Goal: Transaction & Acquisition: Subscribe to service/newsletter

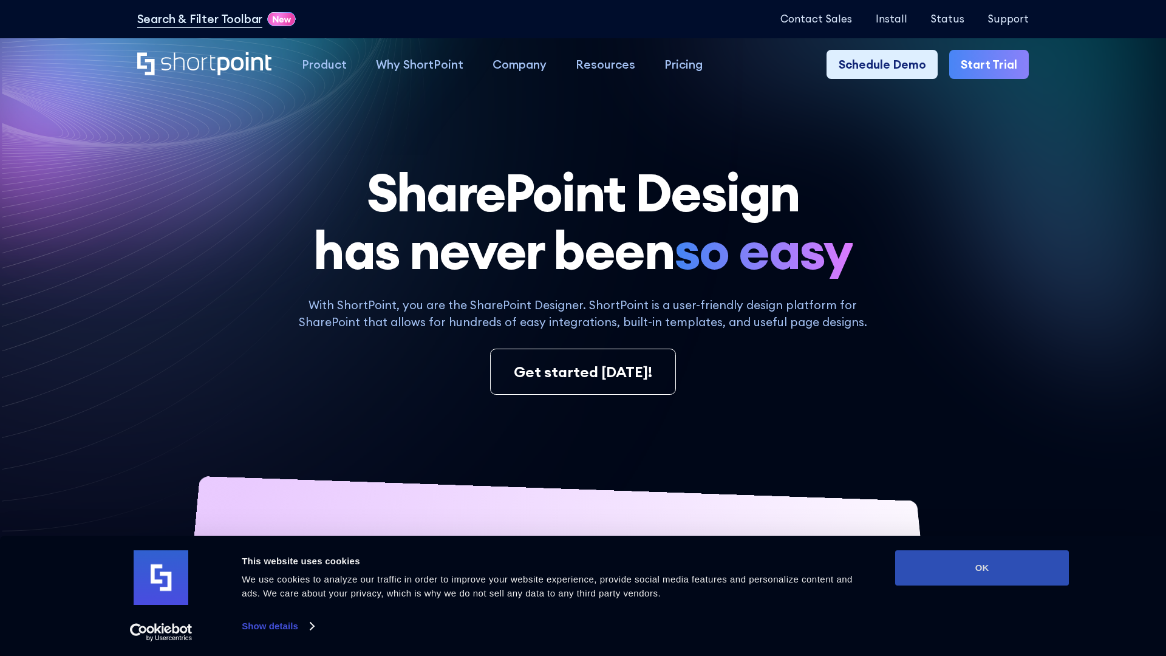
click at [982, 568] on button "OK" at bounding box center [982, 567] width 174 height 35
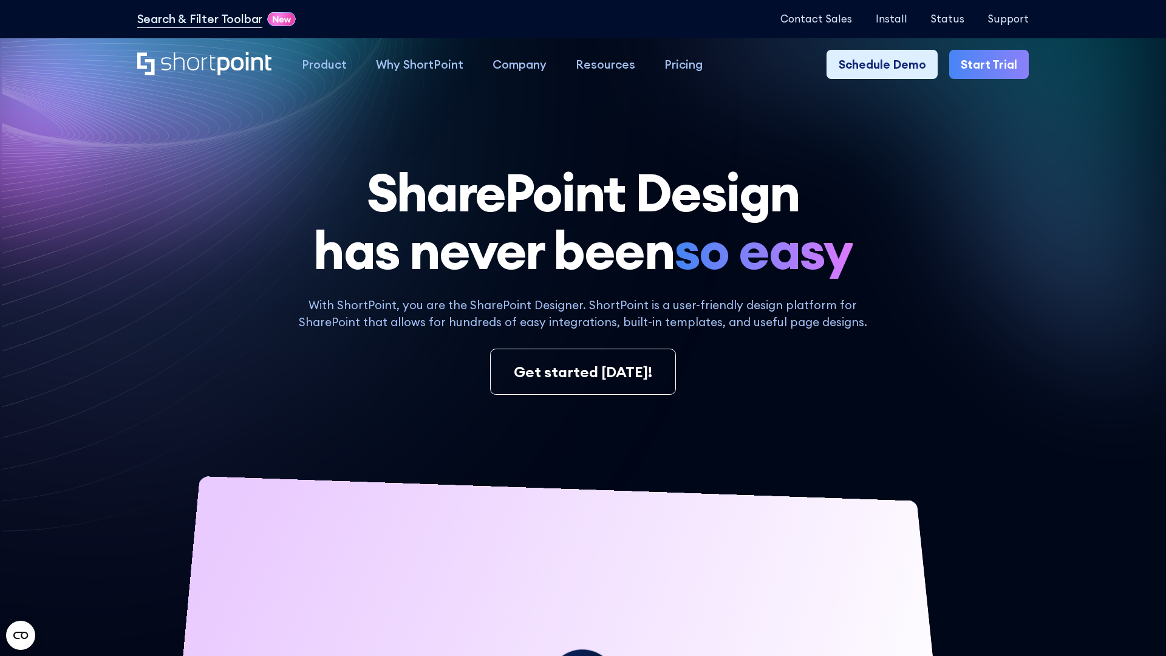
click at [990, 64] on link "Start Trial" at bounding box center [990, 64] width 80 height 29
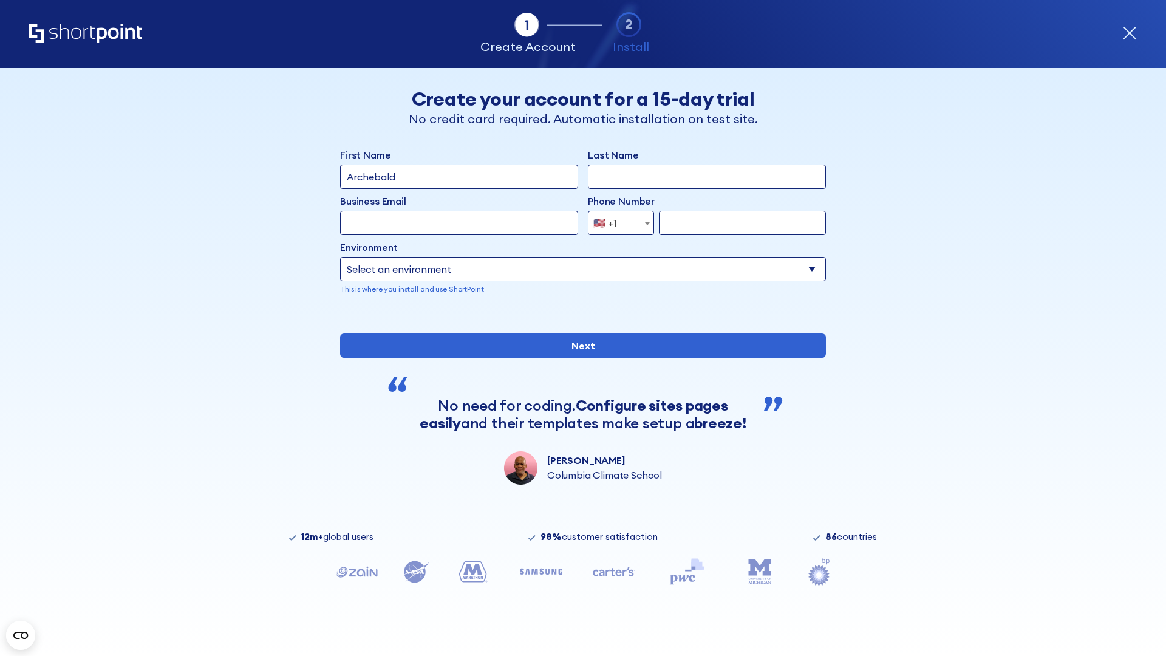
type input "Archebald"
type input "Berkuskv"
type input "2125556789"
select select "Microsoft 365"
type input "2125556789"
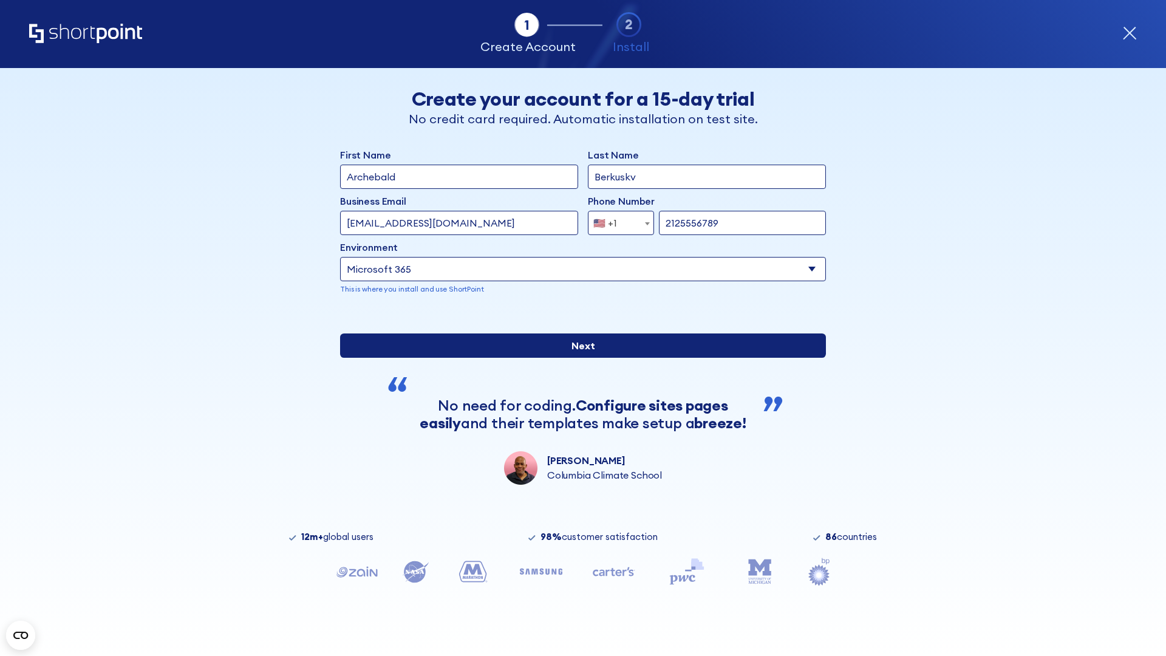
drag, startPoint x: 148, startPoint y: 112, endPoint x: 346, endPoint y: 315, distance: 283.5
click at [583, 358] on input "Next" at bounding box center [583, 346] width 486 height 24
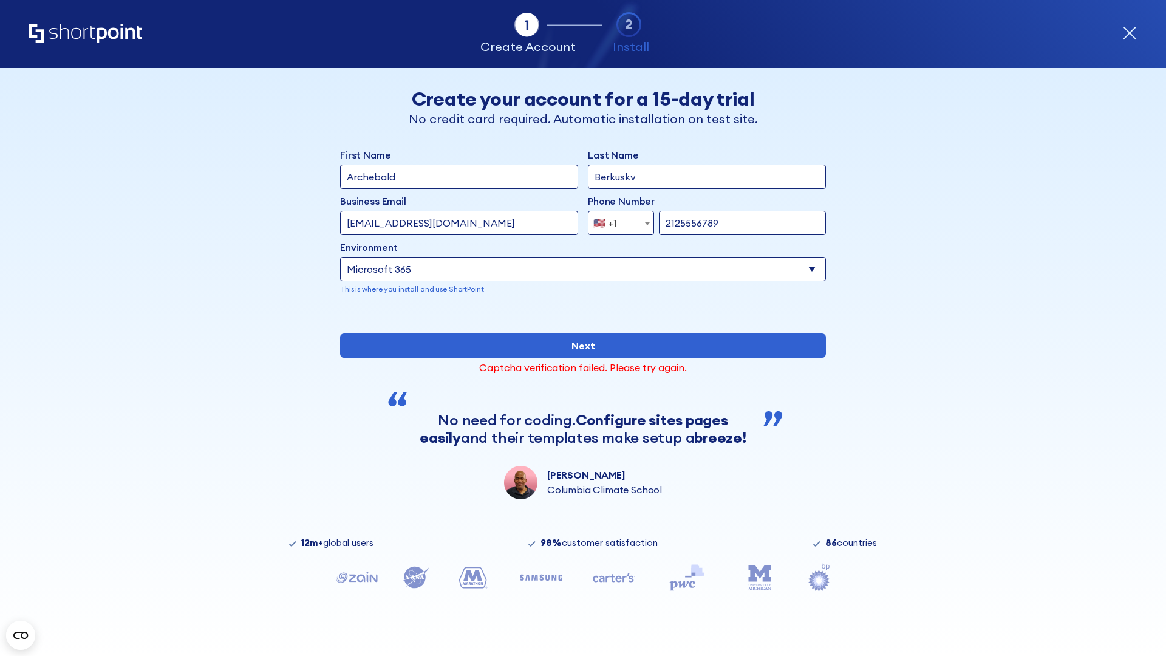
drag, startPoint x: 299, startPoint y: 416, endPoint x: 300, endPoint y: 375, distance: 40.7
click at [583, 358] on input "Next" at bounding box center [583, 346] width 486 height 24
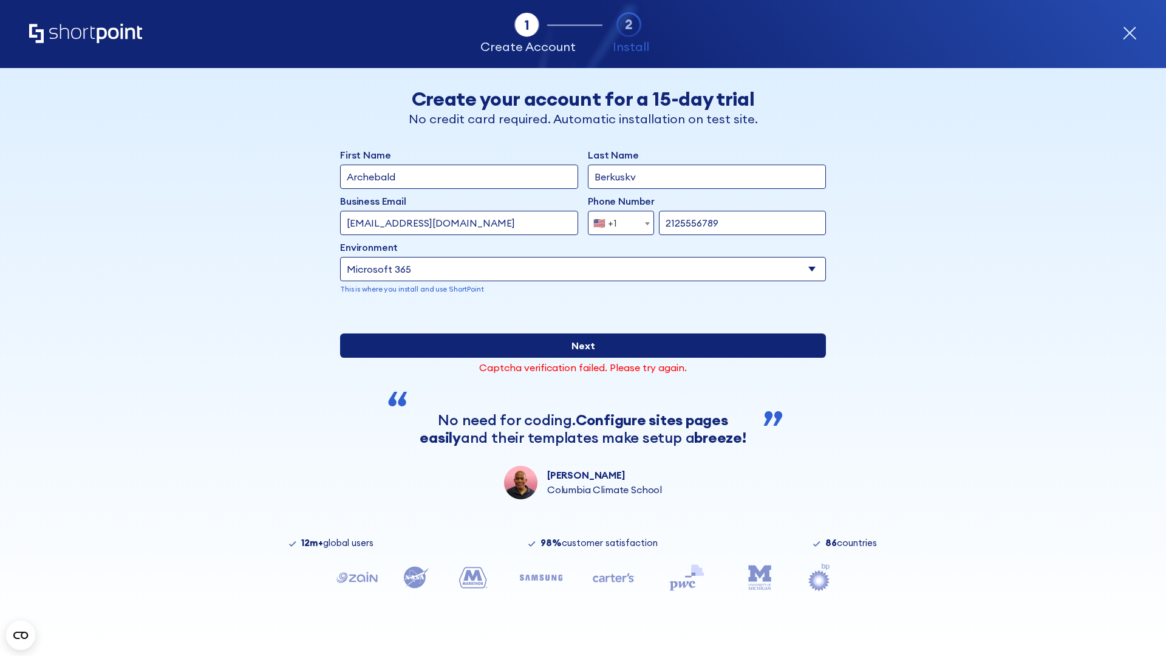
click at [583, 358] on input "Next" at bounding box center [583, 346] width 486 height 24
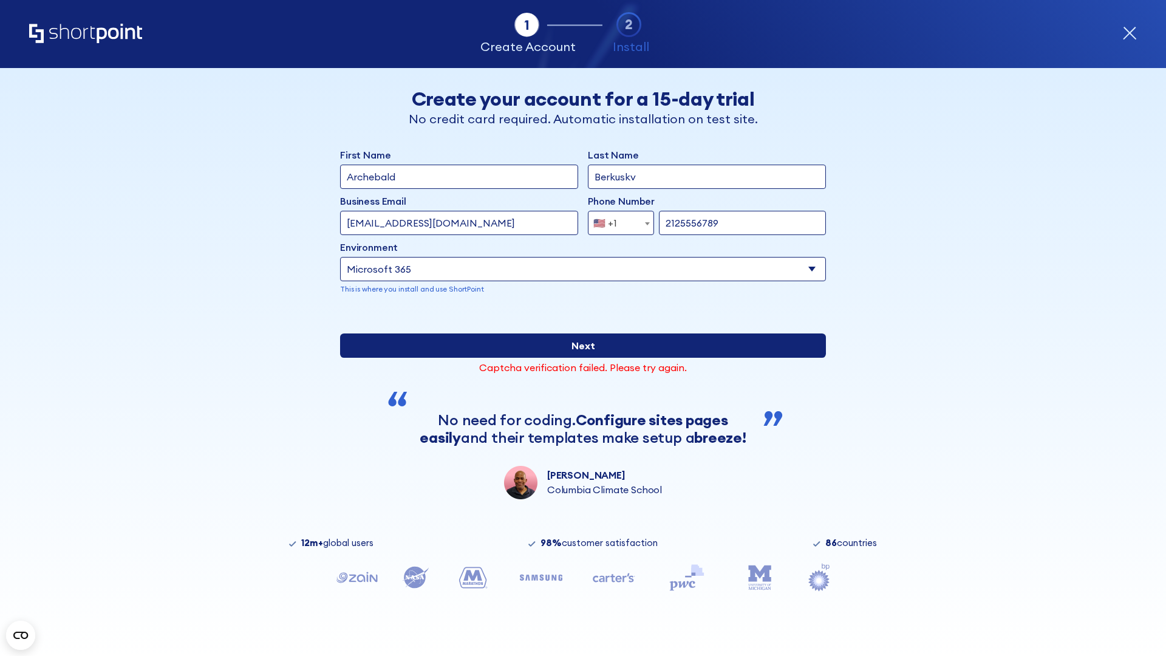
type input "test@shortpoint.com"
click at [583, 358] on input "Next" at bounding box center [583, 346] width 486 height 24
